Goal: Task Accomplishment & Management: Complete application form

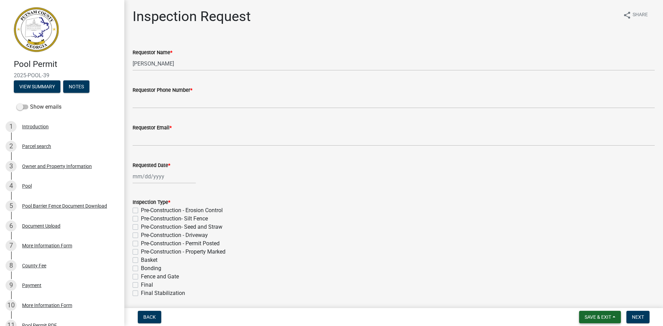
click at [610, 314] on button "Save & Exit" at bounding box center [600, 317] width 42 height 12
click at [596, 302] on button "Save & Exit" at bounding box center [593, 299] width 55 height 17
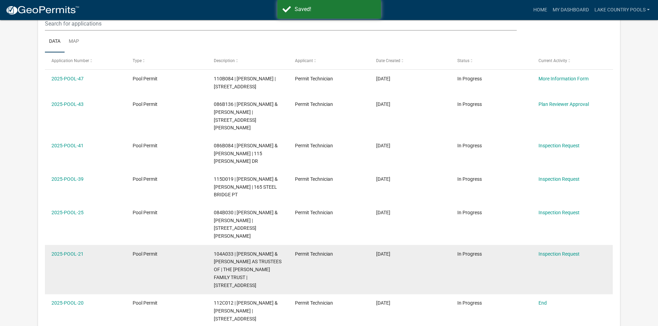
scroll to position [104, 0]
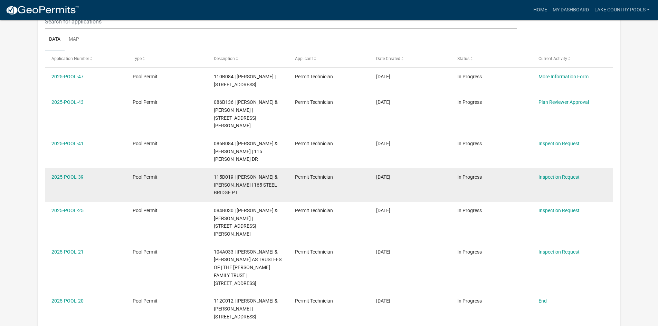
click at [548, 173] on div "Inspection Request" at bounding box center [572, 177] width 68 height 8
click at [549, 174] on link "Inspection Request" at bounding box center [558, 177] width 41 height 6
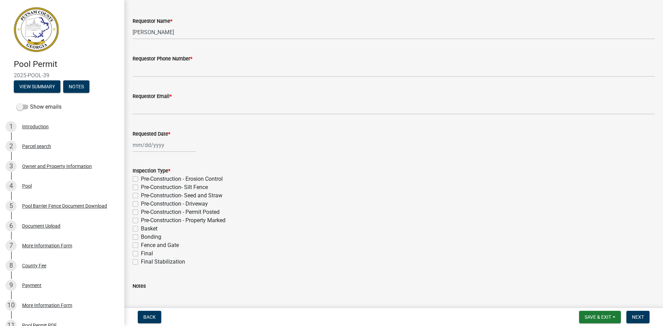
scroll to position [81, 0]
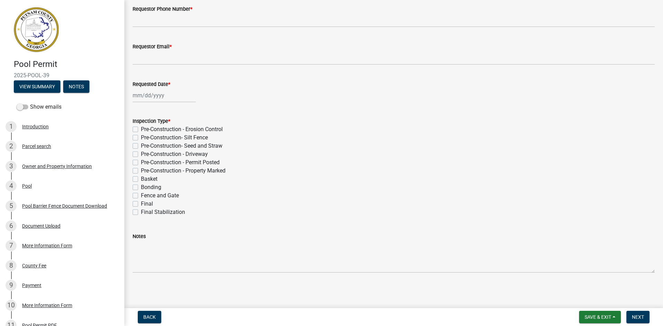
click at [141, 180] on label "Basket" at bounding box center [149, 179] width 17 height 8
click at [141, 180] on input "Basket" at bounding box center [143, 177] width 4 height 4
checkbox input "true"
checkbox input "false"
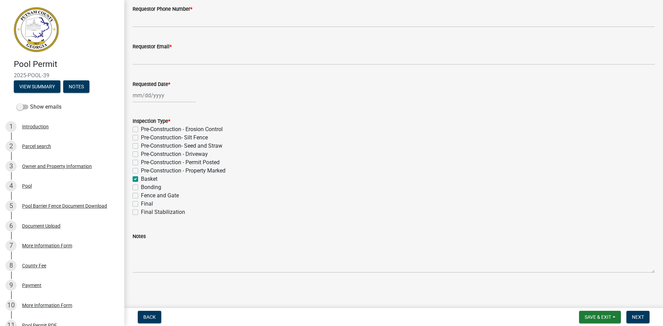
checkbox input "false"
checkbox input "true"
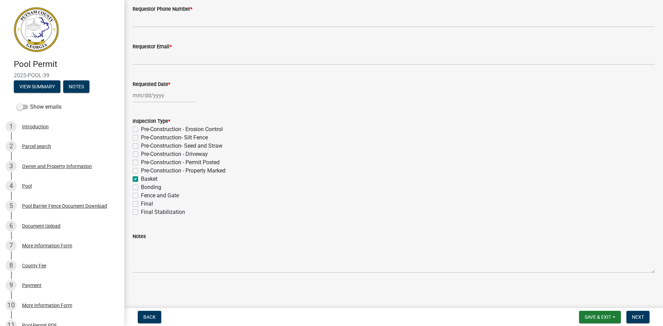
checkbox input "false"
drag, startPoint x: 135, startPoint y: 187, endPoint x: 139, endPoint y: 190, distance: 5.2
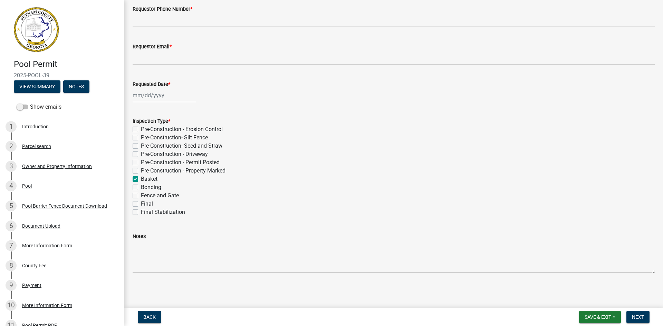
click at [141, 187] on label "Bonding" at bounding box center [151, 187] width 20 height 8
click at [141, 187] on input "Bonding" at bounding box center [143, 185] width 4 height 4
checkbox input "true"
checkbox input "false"
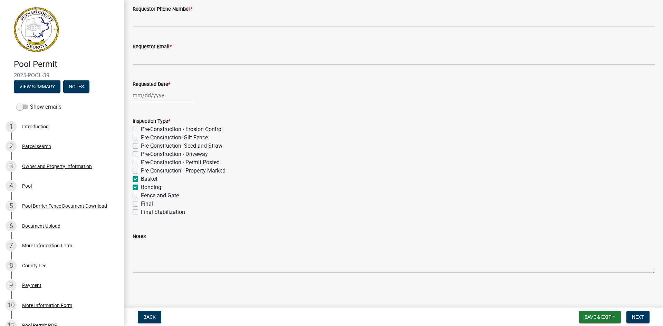
checkbox input "false"
checkbox input "true"
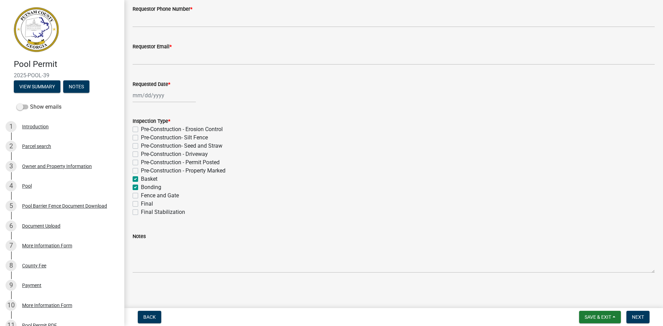
checkbox input "true"
checkbox input "false"
click at [141, 130] on label "Pre-Construction - Erosion Control" at bounding box center [182, 129] width 82 height 8
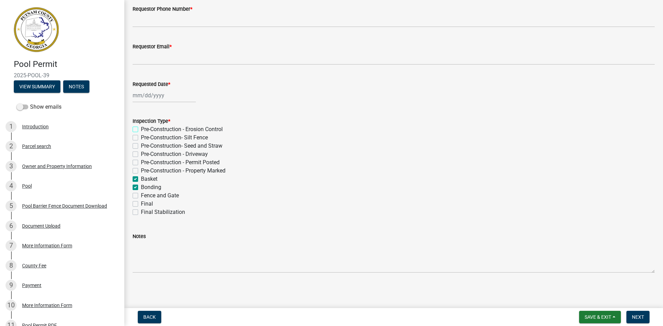
click at [141, 130] on input "Pre-Construction - Erosion Control" at bounding box center [143, 127] width 4 height 4
checkbox input "true"
checkbox input "false"
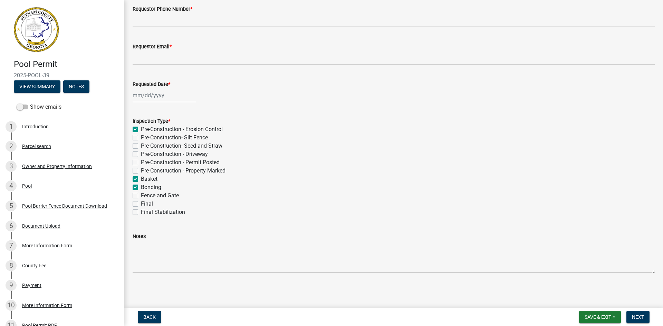
checkbox input "false"
checkbox input "true"
checkbox input "false"
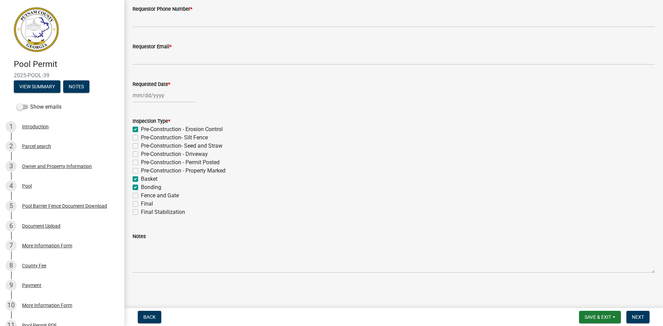
checkbox input "false"
click at [141, 136] on label "Pre-Construction- Silt Fence" at bounding box center [174, 138] width 67 height 8
click at [141, 136] on input "Pre-Construction- Silt Fence" at bounding box center [143, 136] width 4 height 4
checkbox input "true"
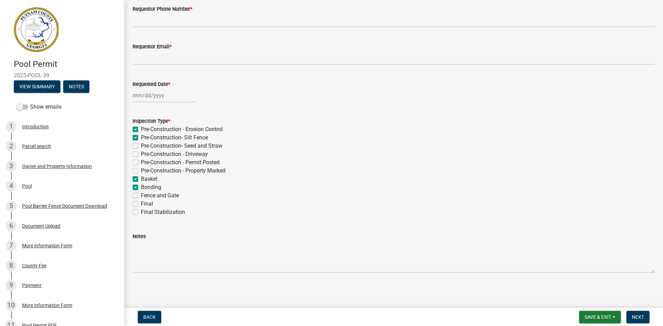
checkbox input "true"
checkbox input "false"
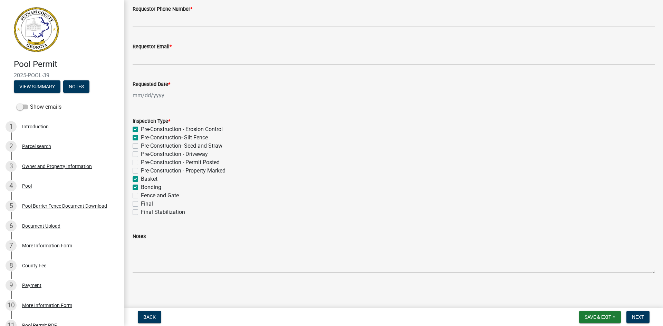
checkbox input "false"
checkbox input "true"
checkbox input "false"
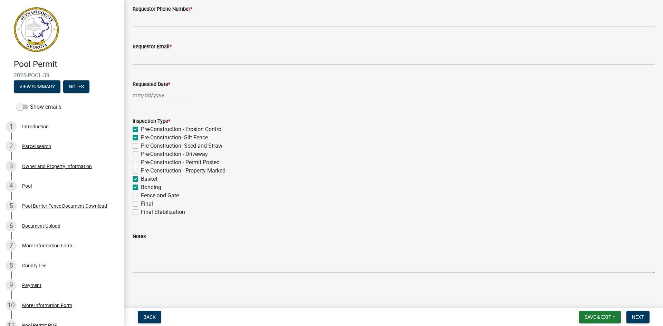
checkbox input "false"
click at [141, 145] on label "Pre-Construction- Seed and Straw" at bounding box center [182, 146] width 82 height 8
click at [141, 145] on input "Pre-Construction- Seed and Straw" at bounding box center [143, 144] width 4 height 4
checkbox input "true"
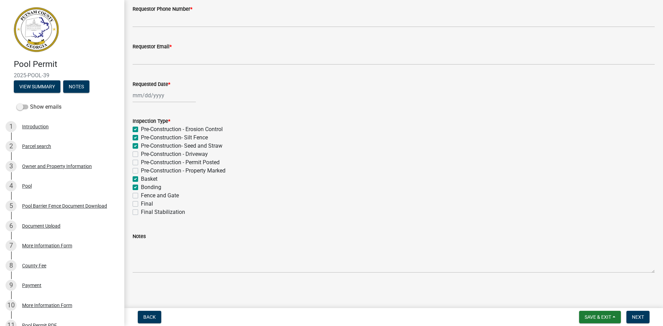
checkbox input "true"
checkbox input "false"
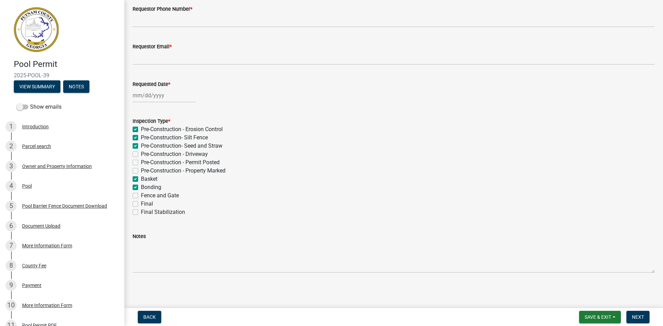
checkbox input "true"
checkbox input "false"
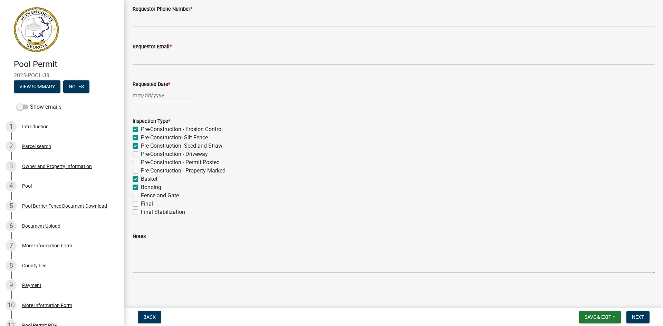
click at [136, 151] on div "Pre-Construction - Driveway" at bounding box center [394, 154] width 522 height 8
click at [141, 153] on label "Pre-Construction - Driveway" at bounding box center [174, 154] width 67 height 8
click at [141, 153] on input "Pre-Construction - Driveway" at bounding box center [143, 152] width 4 height 4
checkbox input "true"
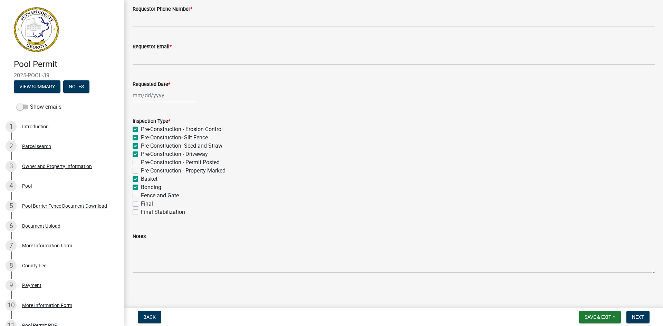
checkbox input "true"
checkbox input "false"
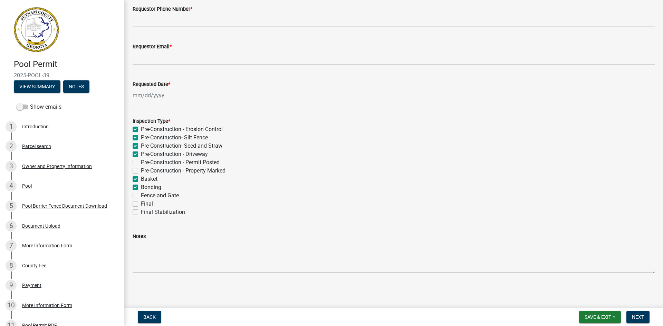
checkbox input "true"
checkbox input "false"
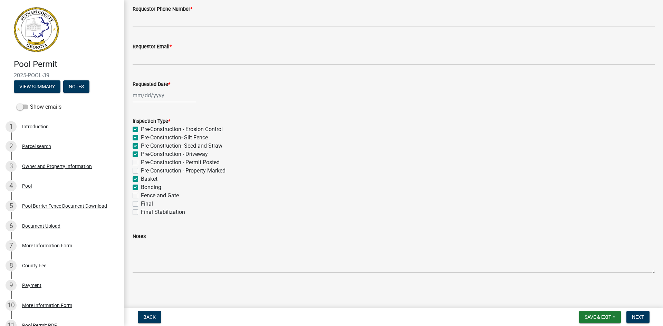
click at [135, 159] on div "Pre-Construction - Permit Posted" at bounding box center [394, 163] width 522 height 8
click at [141, 162] on label "Pre-Construction - Permit Posted" at bounding box center [180, 163] width 79 height 8
click at [141, 162] on input "Pre-Construction - Permit Posted" at bounding box center [143, 161] width 4 height 4
checkbox input "true"
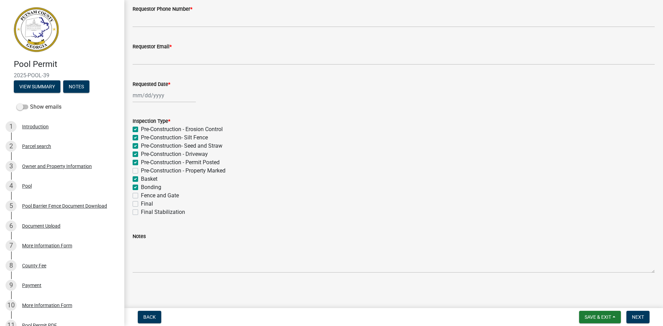
checkbox input "true"
checkbox input "false"
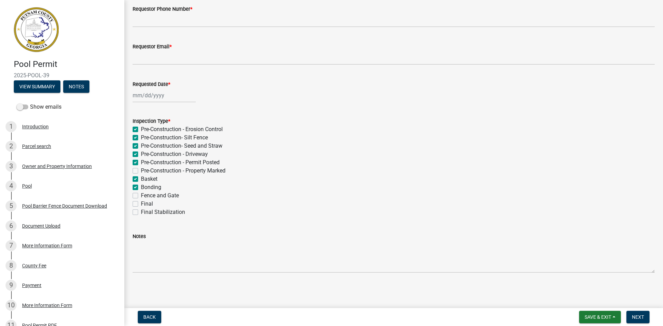
checkbox input "true"
checkbox input "false"
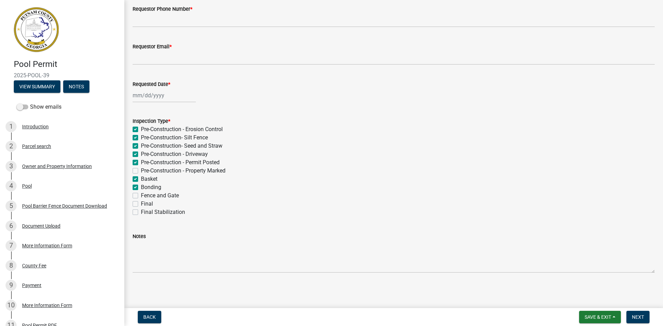
click at [141, 170] on label "Pre-Construction - Property Marked" at bounding box center [183, 171] width 85 height 8
click at [141, 170] on input "Pre-Construction - Property Marked" at bounding box center [143, 169] width 4 height 4
checkbox input "true"
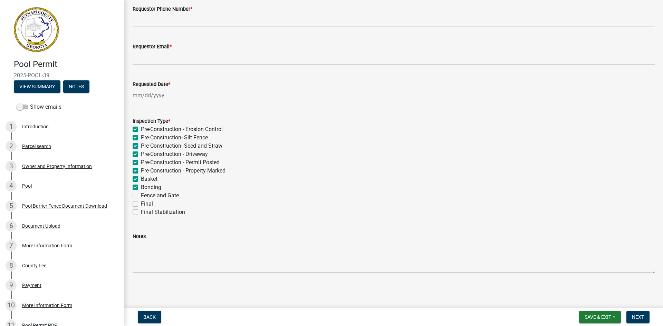
checkbox input "true"
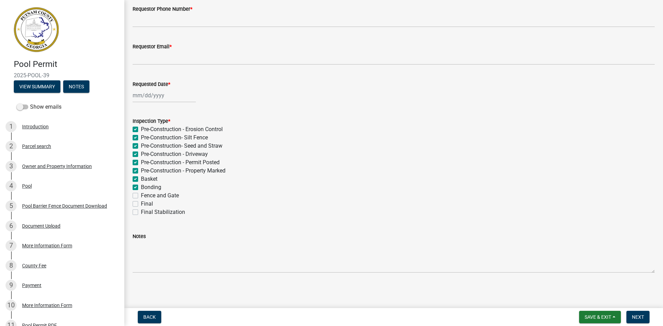
checkbox input "true"
checkbox input "false"
click at [141, 130] on label "Pre-Construction - Erosion Control" at bounding box center [182, 129] width 82 height 8
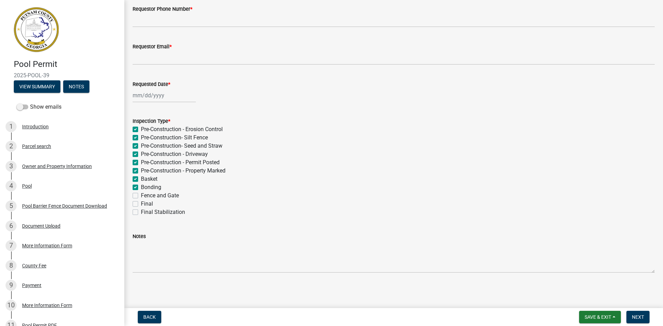
click at [141, 130] on input "Pre-Construction - Erosion Control" at bounding box center [143, 127] width 4 height 4
checkbox input "false"
checkbox input "true"
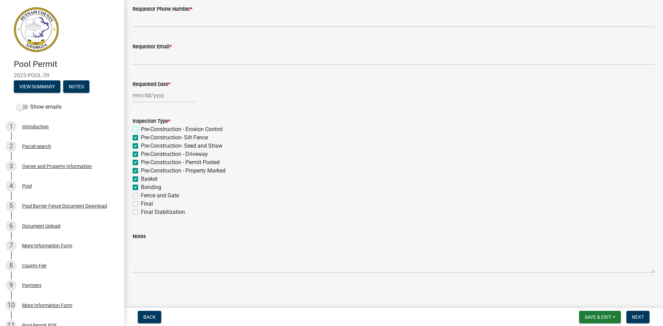
checkbox input "true"
checkbox input "false"
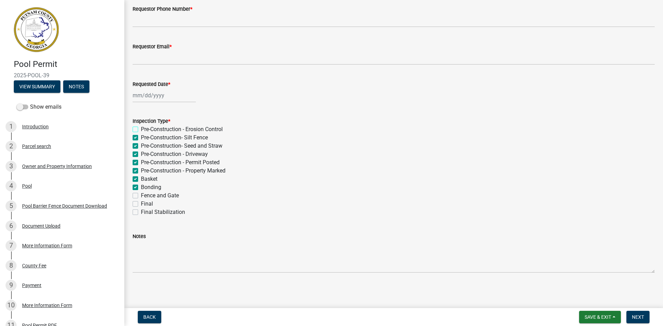
checkbox input "false"
click at [141, 137] on label "Pre-Construction- Silt Fence" at bounding box center [174, 138] width 67 height 8
click at [141, 137] on input "Pre-Construction- Silt Fence" at bounding box center [143, 136] width 4 height 4
checkbox input "false"
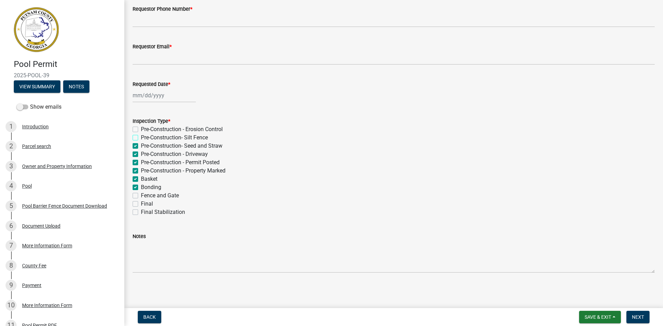
checkbox input "false"
checkbox input "true"
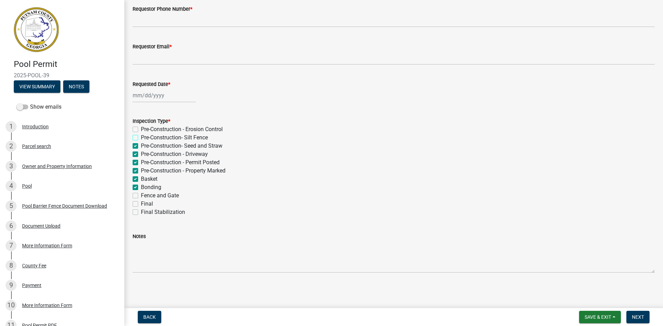
checkbox input "true"
checkbox input "false"
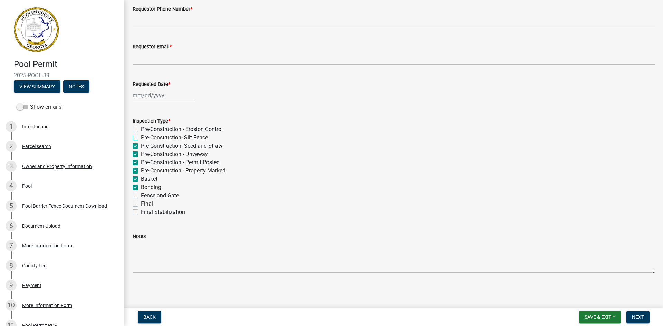
checkbox input "false"
click at [141, 146] on label "Pre-Construction- Seed and Straw" at bounding box center [182, 146] width 82 height 8
click at [141, 146] on input "Pre-Construction- Seed and Straw" at bounding box center [143, 144] width 4 height 4
checkbox input "false"
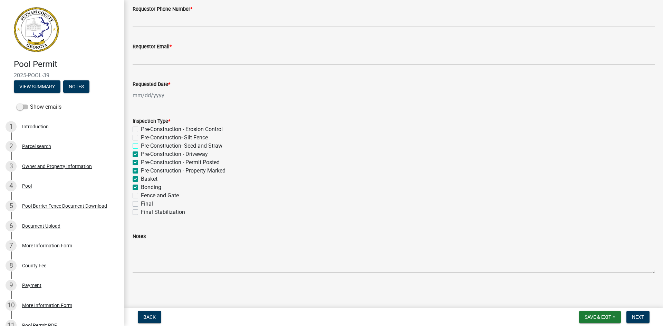
checkbox input "false"
checkbox input "true"
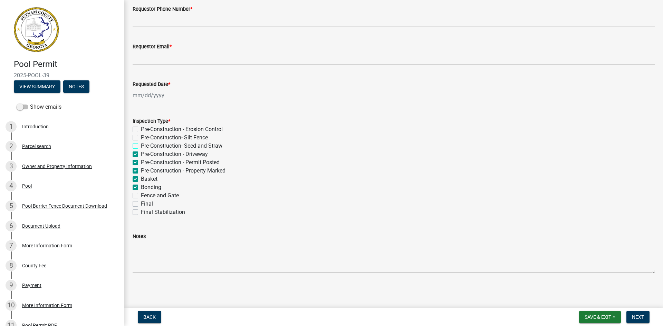
checkbox input "true"
checkbox input "false"
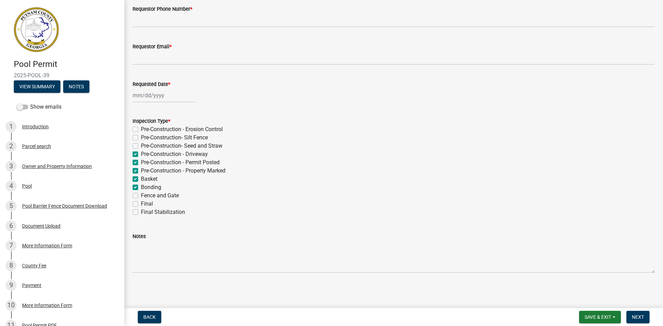
click at [141, 152] on label "Pre-Construction - Driveway" at bounding box center [174, 154] width 67 height 8
click at [141, 152] on input "Pre-Construction - Driveway" at bounding box center [143, 152] width 4 height 4
checkbox input "false"
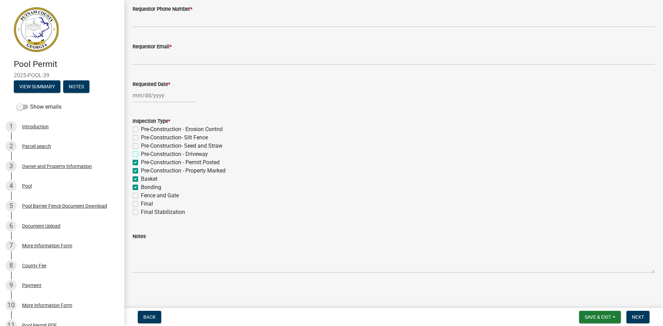
checkbox input "false"
checkbox input "true"
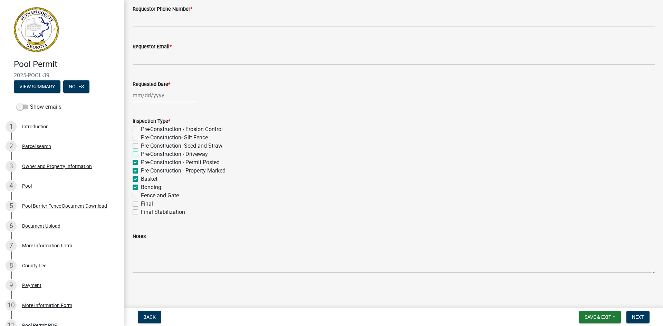
checkbox input "true"
checkbox input "false"
click at [141, 161] on label "Pre-Construction - Permit Posted" at bounding box center [180, 163] width 79 height 8
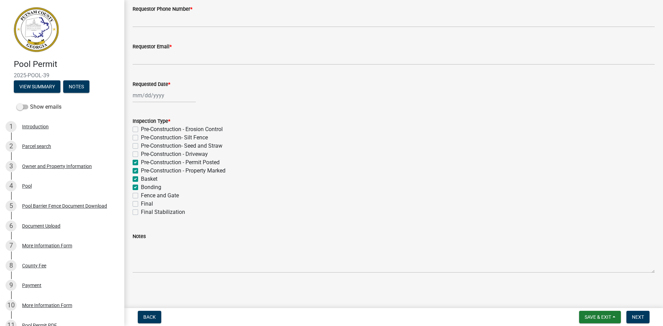
click at [141, 161] on input "Pre-Construction - Permit Posted" at bounding box center [143, 161] width 4 height 4
checkbox input "false"
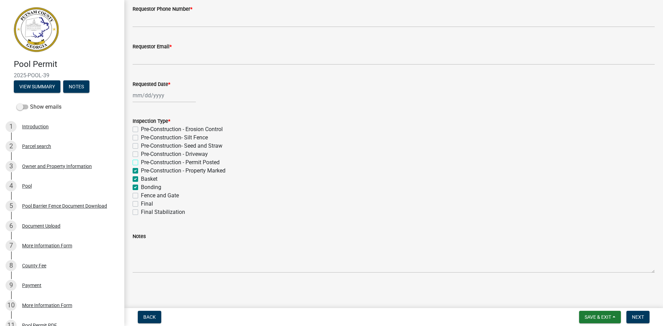
checkbox input "false"
checkbox input "true"
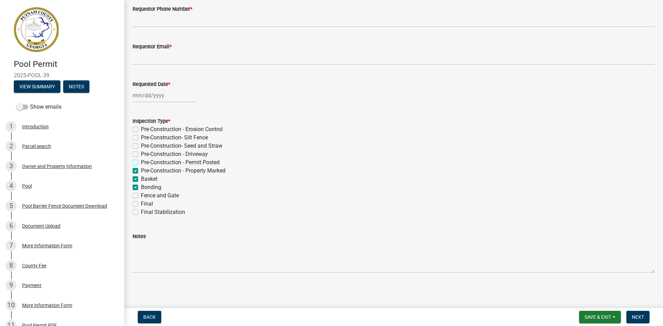
checkbox input "false"
click at [141, 170] on label "Pre-Construction - Property Marked" at bounding box center [183, 171] width 85 height 8
click at [141, 170] on input "Pre-Construction - Property Marked" at bounding box center [143, 169] width 4 height 4
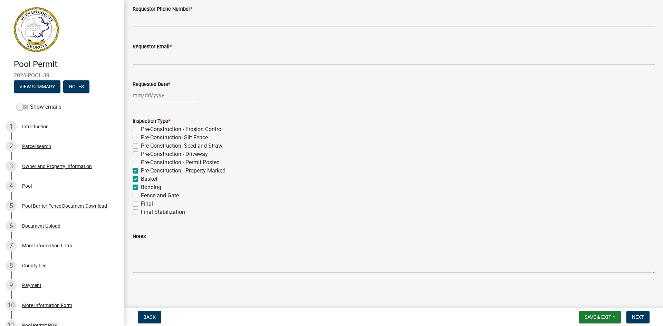
checkbox input "false"
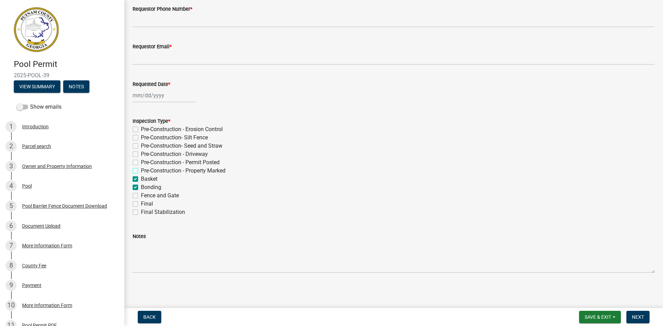
checkbox input "false"
checkbox input "true"
checkbox input "false"
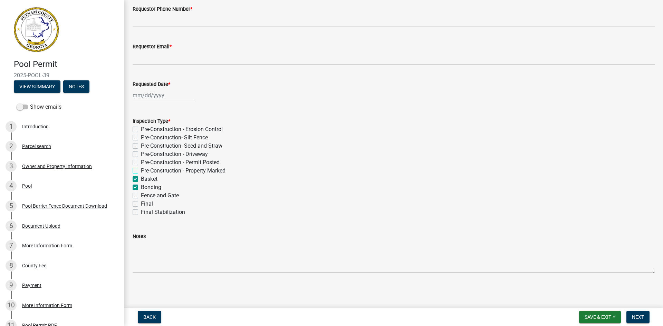
checkbox input "false"
click at [638, 315] on span "Next" at bounding box center [638, 318] width 12 height 6
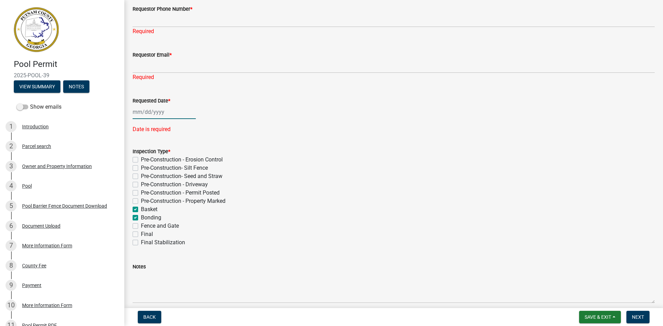
click at [169, 112] on div at bounding box center [164, 112] width 63 height 14
select select "10"
select select "2025"
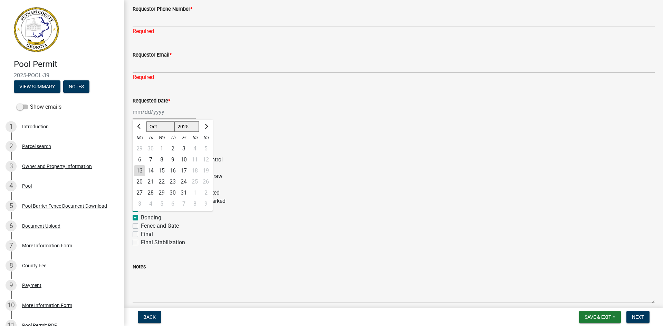
click at [150, 170] on div "14" at bounding box center [150, 170] width 11 height 11
type input "[DATE]"
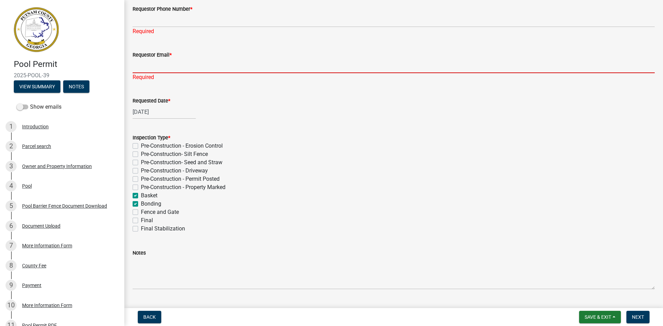
click at [169, 64] on input "Requestor Email *" at bounding box center [394, 66] width 522 height 14
type input "[PERSON_NAME][EMAIL_ADDRESS][DOMAIN_NAME]"
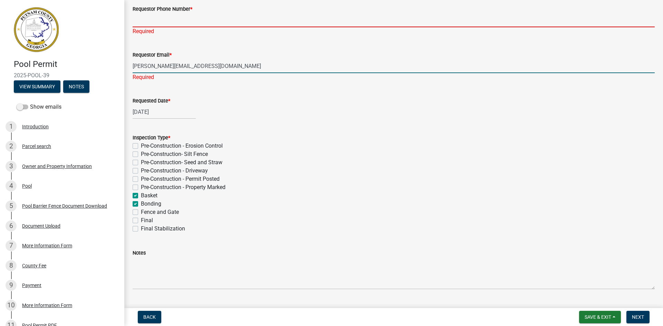
type input "7064734047"
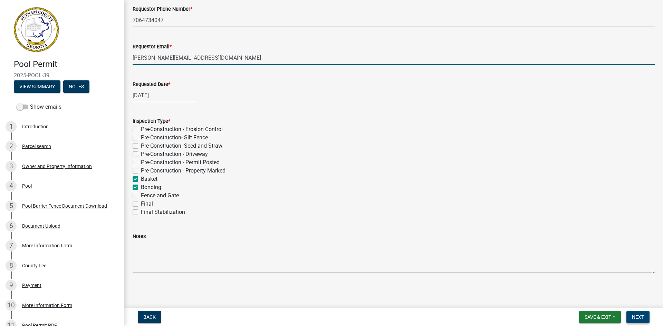
click at [637, 316] on span "Next" at bounding box center [638, 318] width 12 height 6
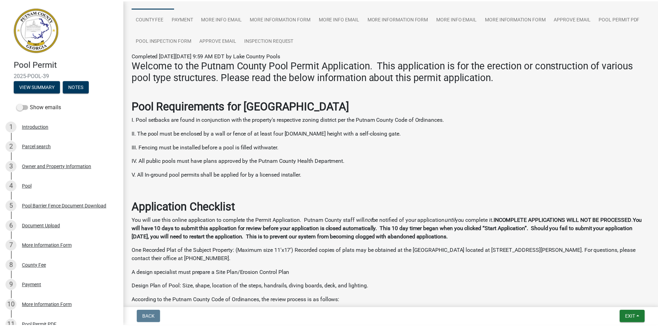
scroll to position [69, 0]
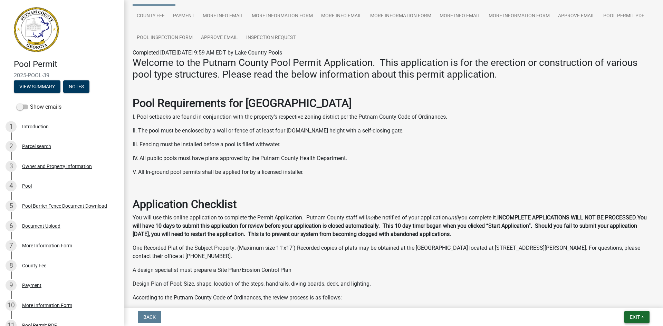
click at [638, 318] on span "Exit" at bounding box center [635, 318] width 10 height 6
click at [619, 302] on button "Save & Exit" at bounding box center [621, 299] width 55 height 17
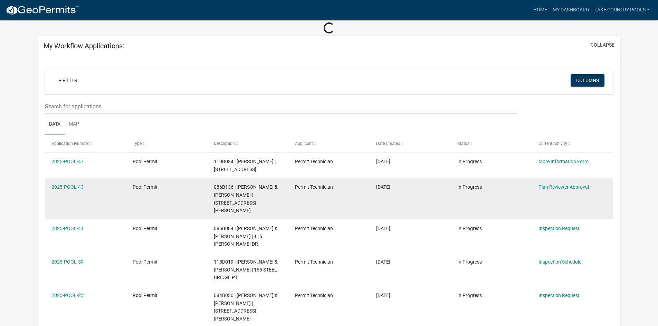
scroll to position [35, 0]
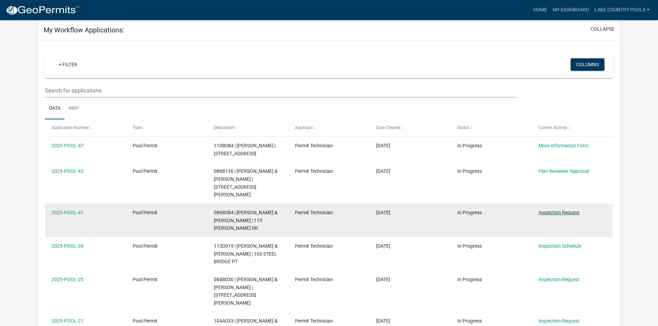
click at [551, 210] on link "Inspection Request" at bounding box center [558, 213] width 41 height 6
